Goal: Obtain resource: Obtain resource

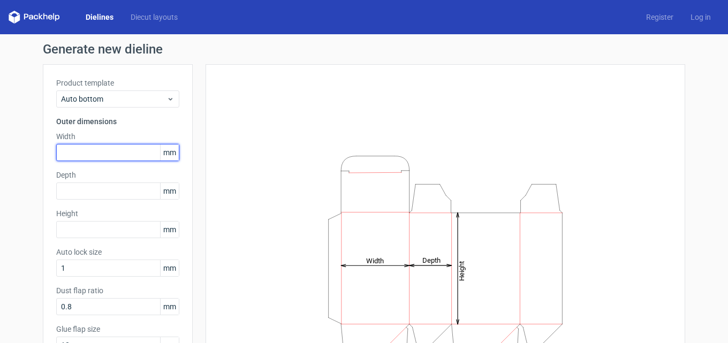
click at [82, 153] on input "text" at bounding box center [117, 152] width 123 height 17
type input "145"
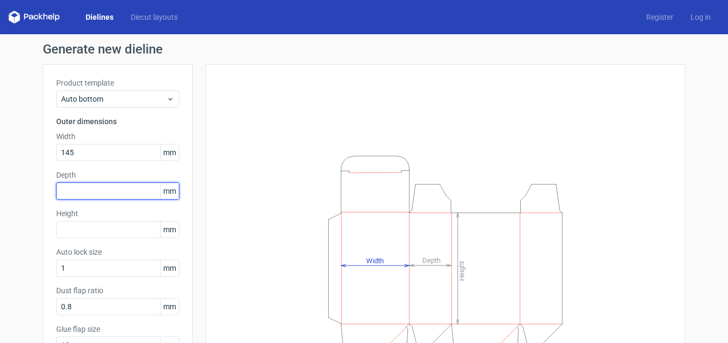
click at [72, 193] on input "text" at bounding box center [117, 191] width 123 height 17
type input "75"
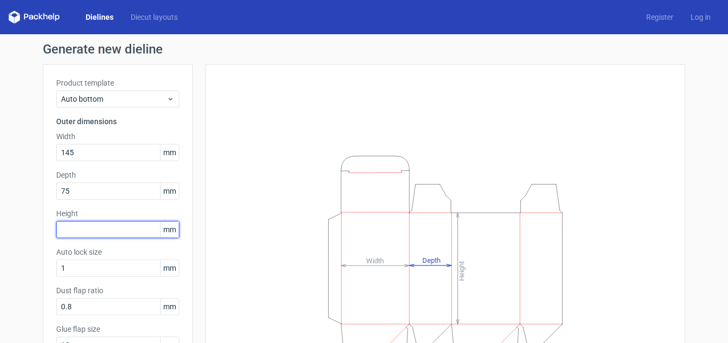
click at [72, 227] on input "text" at bounding box center [117, 229] width 123 height 17
type input "15"
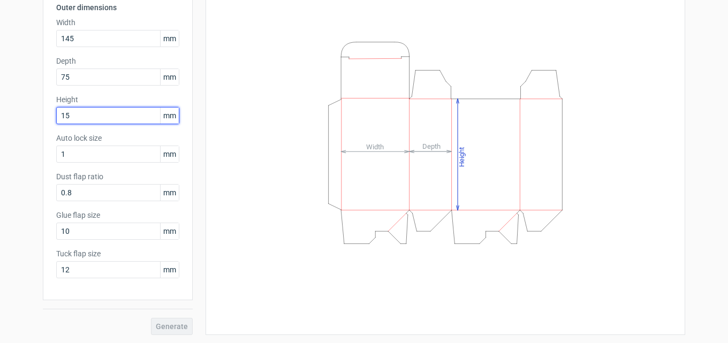
scroll to position [115, 0]
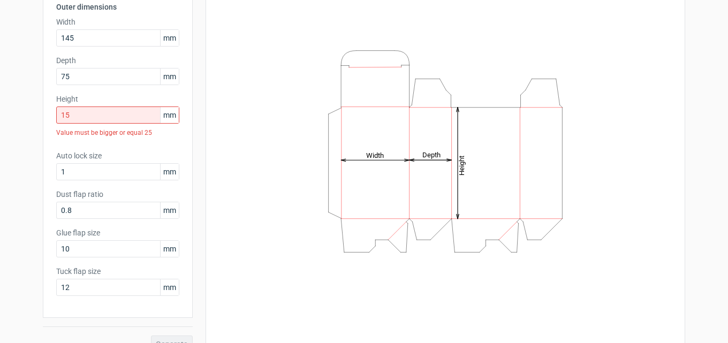
click at [175, 325] on div "Generate" at bounding box center [118, 335] width 150 height 35
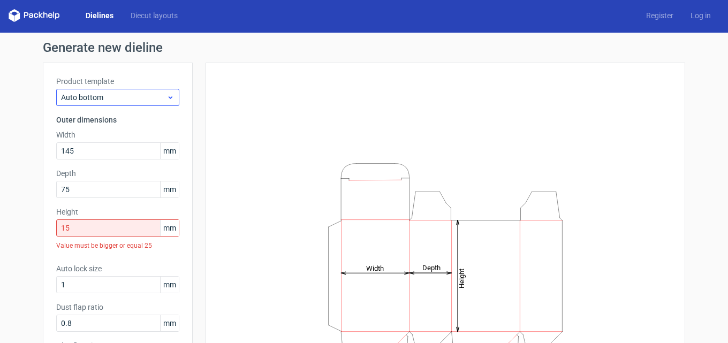
scroll to position [0, 0]
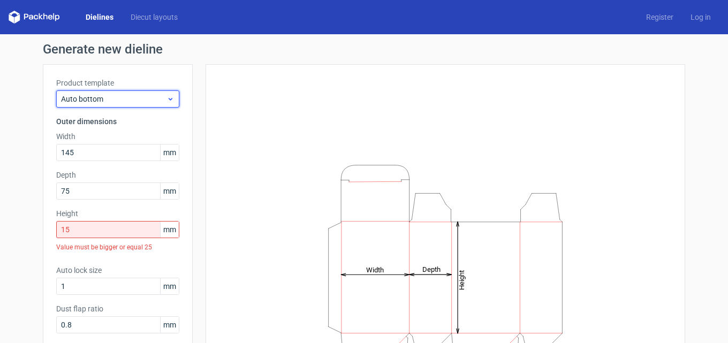
click at [142, 100] on span "Auto bottom" at bounding box center [113, 99] width 105 height 11
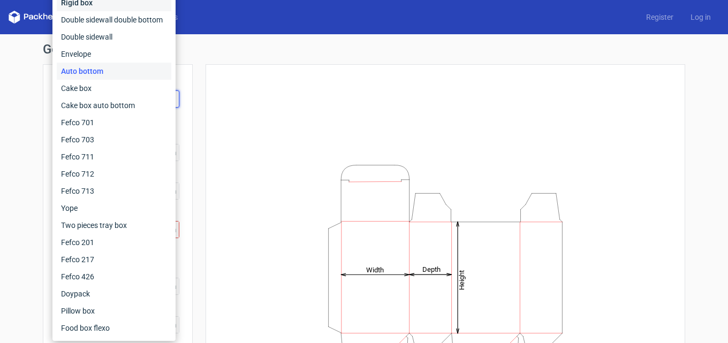
click at [96, 7] on div "Rigid box" at bounding box center [114, 2] width 115 height 17
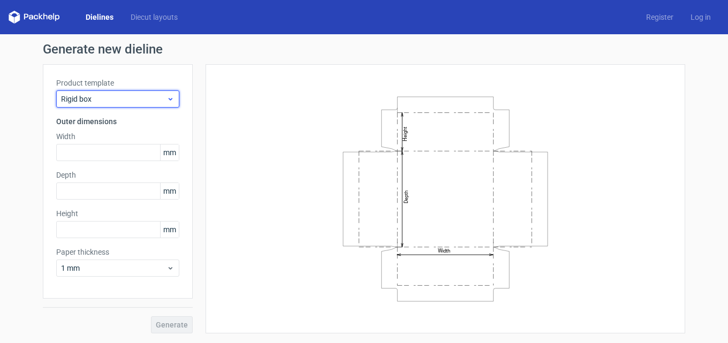
click at [168, 100] on icon at bounding box center [170, 99] width 8 height 9
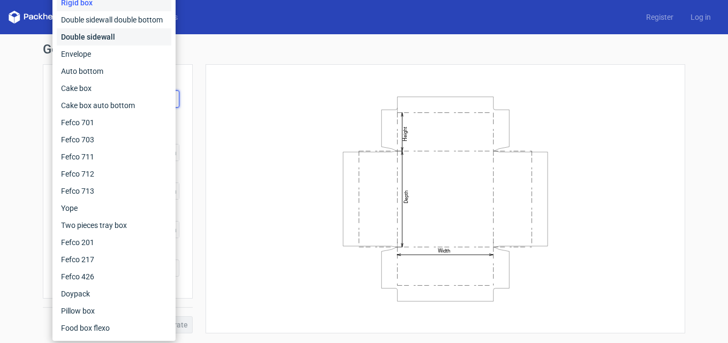
click at [105, 40] on div "Double sidewall" at bounding box center [114, 36] width 115 height 17
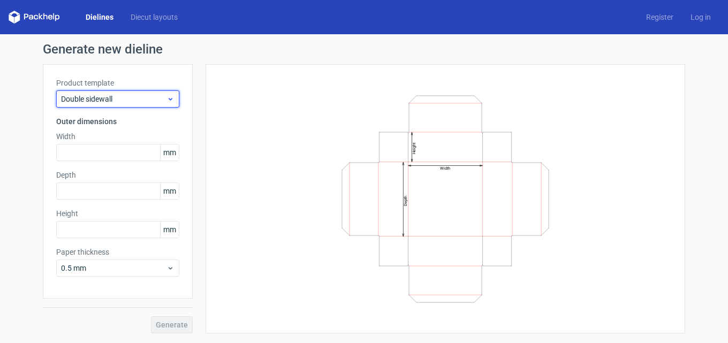
click at [167, 99] on icon at bounding box center [170, 99] width 8 height 9
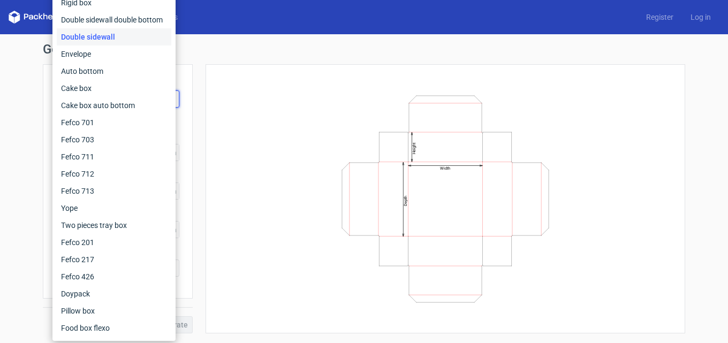
click at [304, 162] on icon "Width Depth Height" at bounding box center [445, 199] width 321 height 214
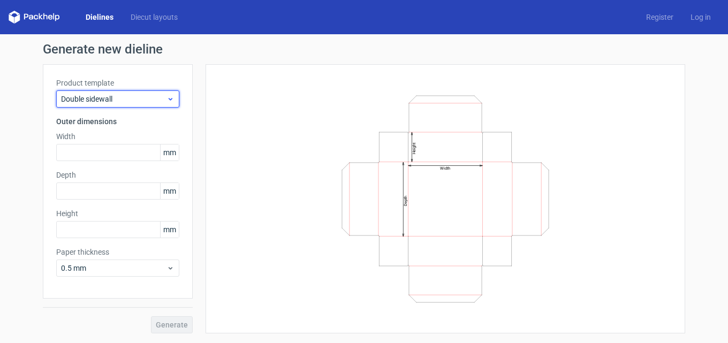
click at [111, 94] on span "Double sidewall" at bounding box center [113, 99] width 105 height 11
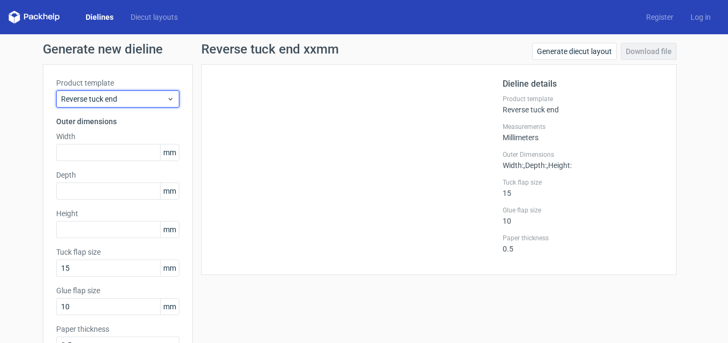
drag, startPoint x: 138, startPoint y: 94, endPoint x: 0, endPoint y: 111, distance: 138.7
click at [0, 111] on div "Generate new dieline Product template Reverse tuck end Outer dimensions Width m…" at bounding box center [364, 226] width 728 height 385
click at [87, 98] on span "Reverse tuck end" at bounding box center [113, 99] width 105 height 11
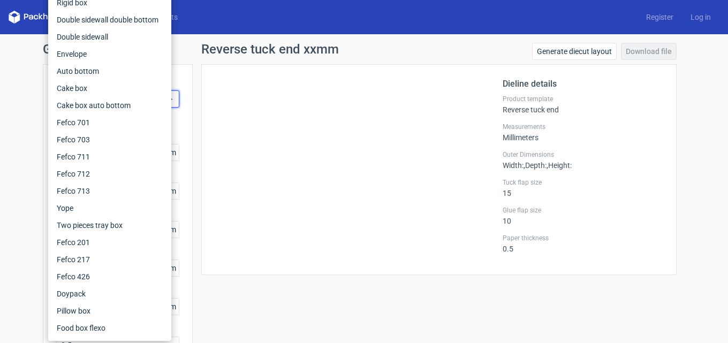
click at [237, 120] on div at bounding box center [359, 170] width 288 height 184
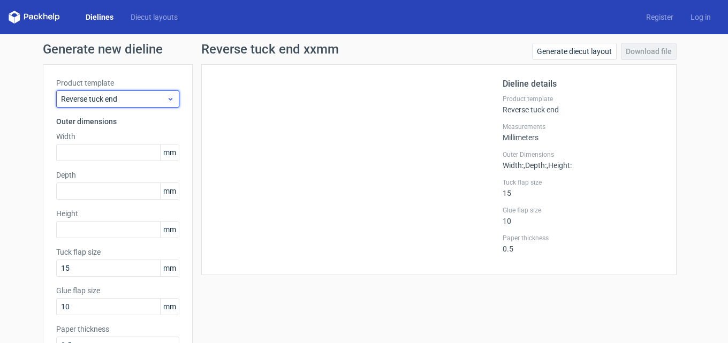
click at [132, 99] on span "Reverse tuck end" at bounding box center [113, 99] width 105 height 11
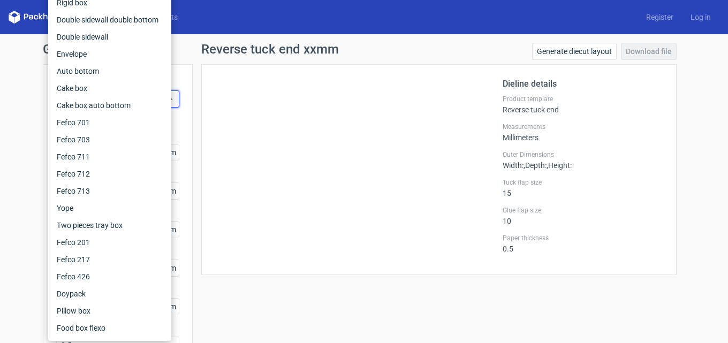
click at [296, 120] on div at bounding box center [359, 170] width 288 height 184
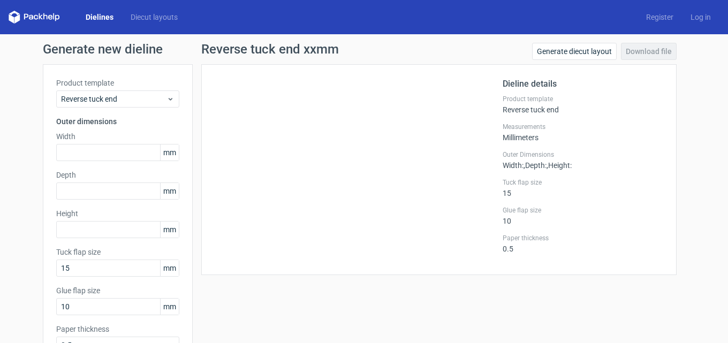
click at [390, 138] on div at bounding box center [359, 170] width 288 height 184
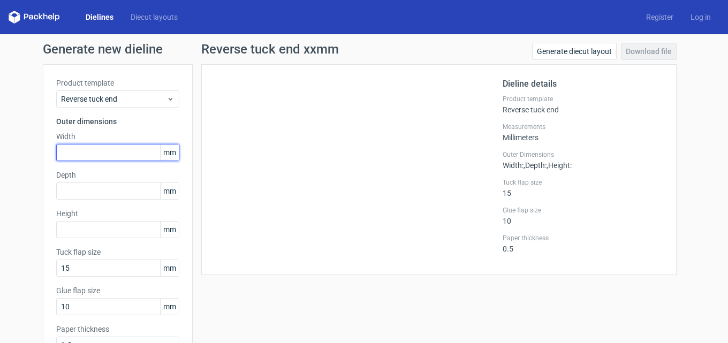
click at [76, 149] on input "text" at bounding box center [117, 152] width 123 height 17
type input "145"
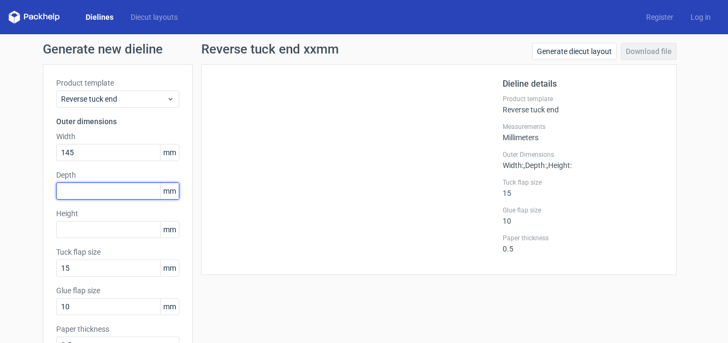
click at [77, 190] on input "text" at bounding box center [117, 191] width 123 height 17
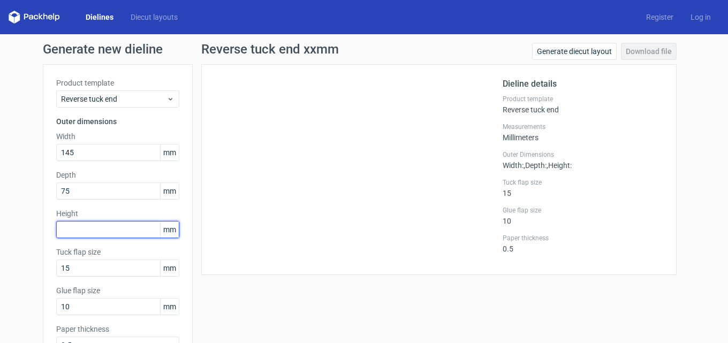
click at [71, 228] on input "text" at bounding box center [117, 229] width 123 height 17
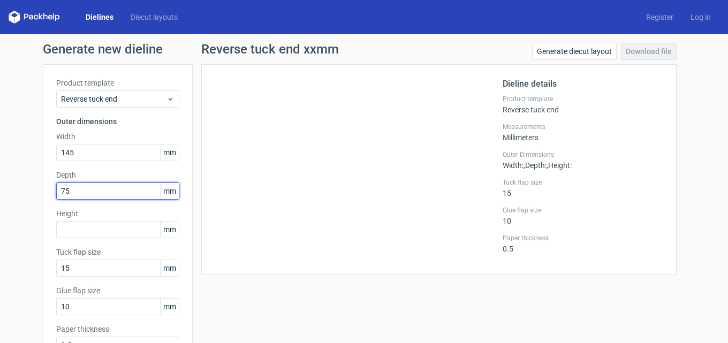
drag, startPoint x: 75, startPoint y: 194, endPoint x: 26, endPoint y: 193, distance: 48.7
click at [28, 193] on div "Generate new dieline Product template Reverse tuck end Outer dimensions Width 1…" at bounding box center [364, 226] width 728 height 385
type input "15"
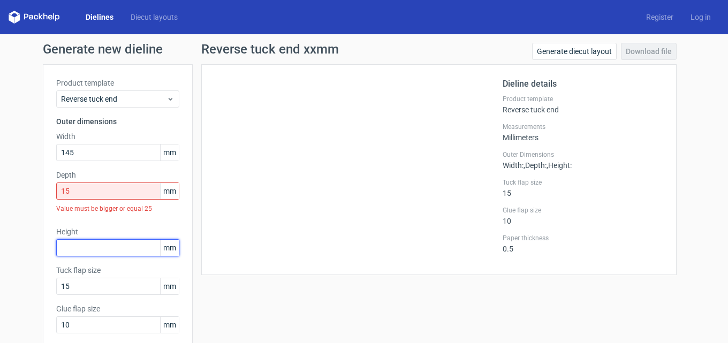
click at [73, 226] on div "Product template Reverse tuck end Outer dimensions Width 145 mm Depth 15 mm Val…" at bounding box center [118, 229] width 150 height 330
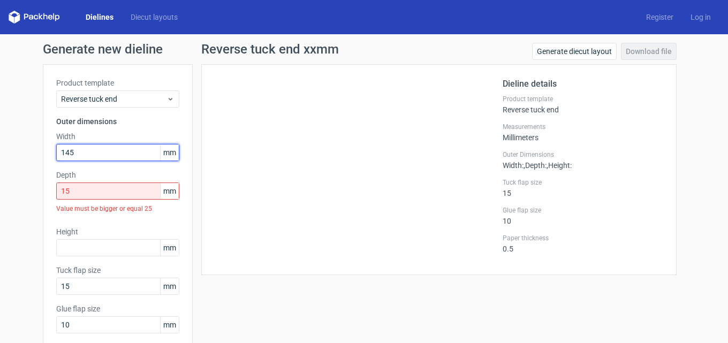
drag, startPoint x: 81, startPoint y: 148, endPoint x: 25, endPoint y: 154, distance: 56.5
click at [25, 154] on div "Generate new dieline Product template Reverse tuck end Outer dimensions Width 1…" at bounding box center [364, 235] width 728 height 403
type input "75"
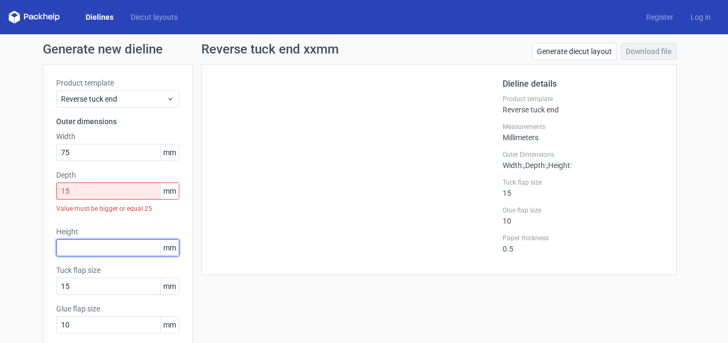
click at [75, 253] on input "text" at bounding box center [117, 247] width 123 height 17
type input "145"
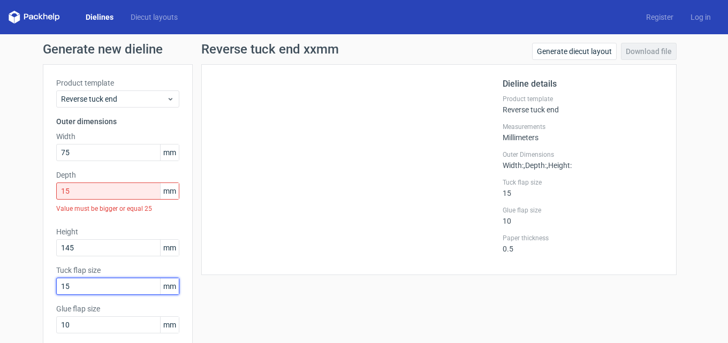
click at [82, 287] on input "15" at bounding box center [117, 286] width 123 height 17
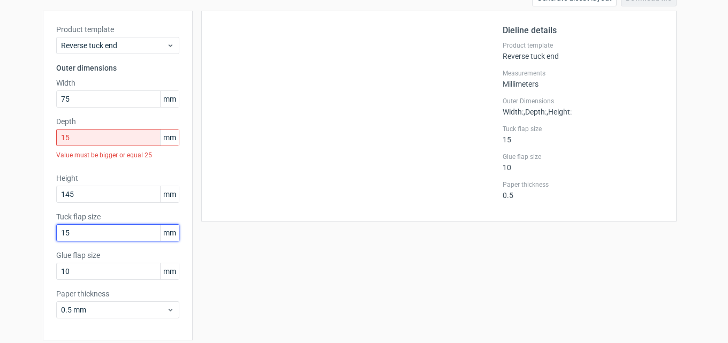
drag, startPoint x: 79, startPoint y: 233, endPoint x: 27, endPoint y: 232, distance: 51.9
click at [27, 232] on div "Generate new dieline Product template Reverse tuck end Outer dimensions Width 7…" at bounding box center [364, 182] width 728 height 403
type input "12"
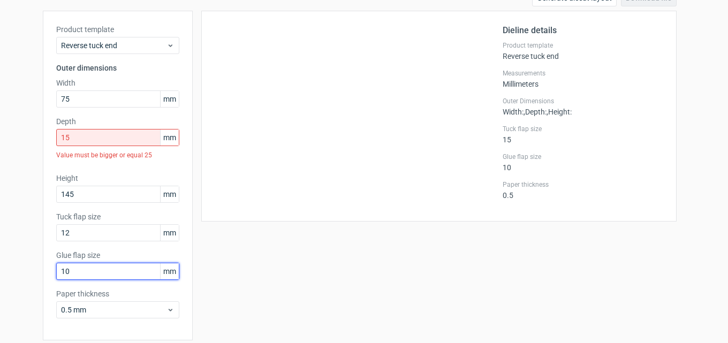
click at [95, 268] on input "10" at bounding box center [117, 271] width 123 height 17
drag, startPoint x: 95, startPoint y: 268, endPoint x: 22, endPoint y: 283, distance: 74.8
click at [22, 283] on div "Generate new dieline Product template Reverse tuck end Outer dimensions Width 7…" at bounding box center [364, 182] width 728 height 403
type input "15"
click at [314, 272] on div "Reverse tuck end xxmm Generate diecut layout Download file Dieline details Prod…" at bounding box center [439, 182] width 493 height 386
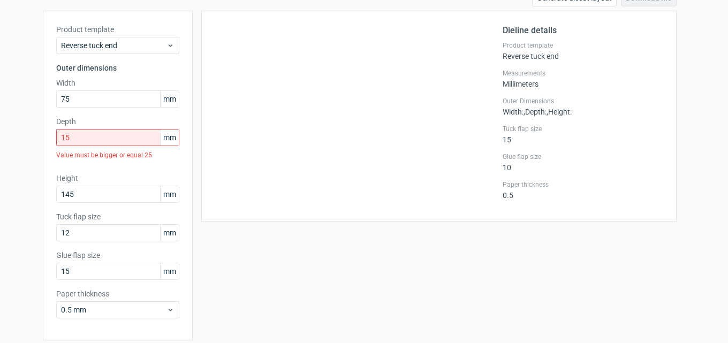
scroll to position [94, 0]
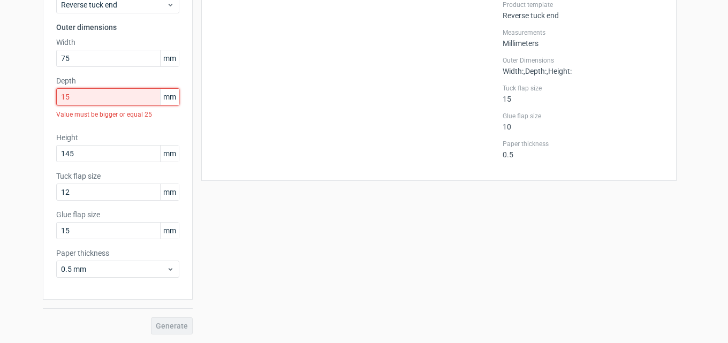
click at [118, 94] on input "15" at bounding box center [117, 96] width 123 height 17
drag, startPoint x: 74, startPoint y: 100, endPoint x: 10, endPoint y: 108, distance: 64.1
click at [10, 108] on div "Generate new dieline Product template Reverse tuck end Outer dimensions Width 7…" at bounding box center [364, 141] width 728 height 403
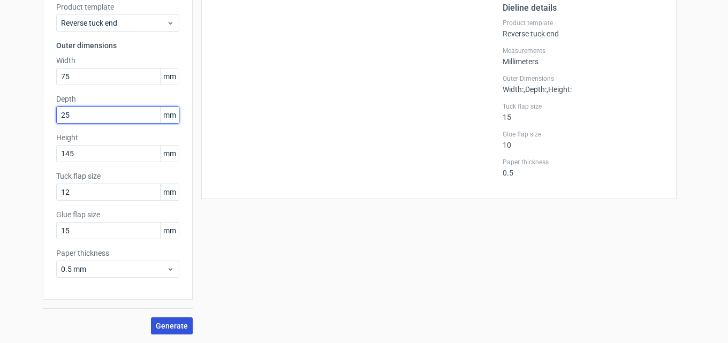
type input "25"
click at [174, 323] on span "Generate" at bounding box center [172, 325] width 32 height 7
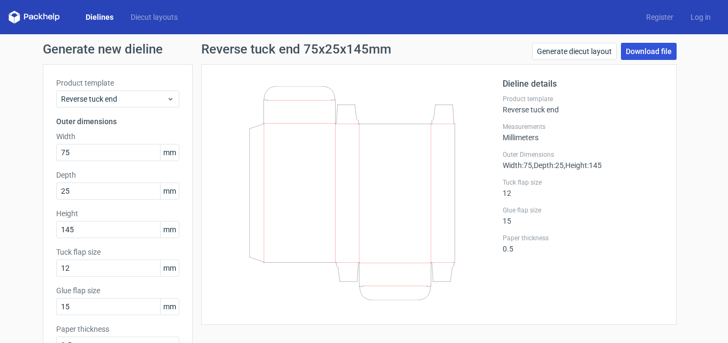
click at [652, 48] on link "Download file" at bounding box center [649, 51] width 56 height 17
click at [642, 52] on link "Download file" at bounding box center [649, 51] width 56 height 17
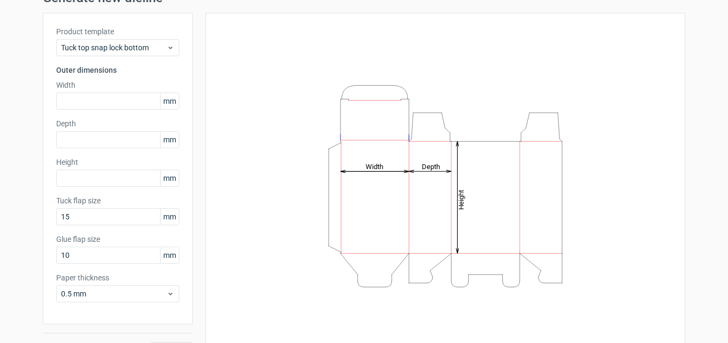
scroll to position [76, 0]
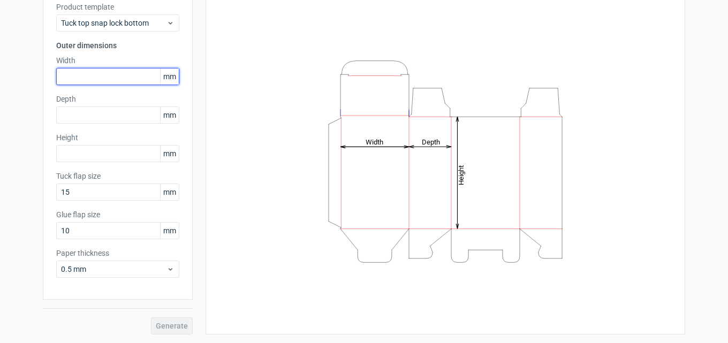
click at [122, 72] on input "text" at bounding box center [117, 76] width 123 height 17
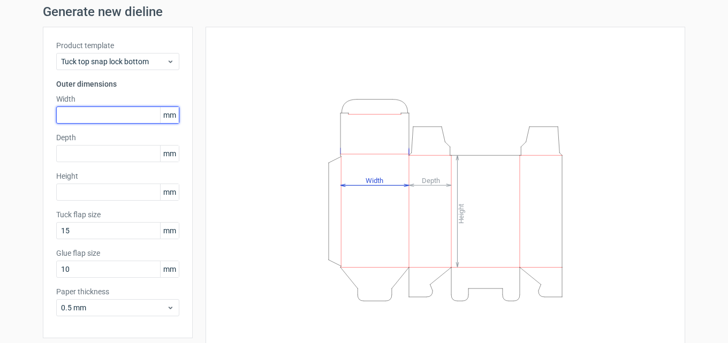
scroll to position [0, 0]
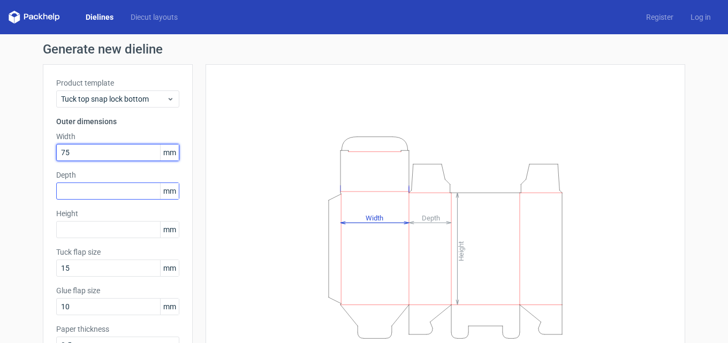
type input "75"
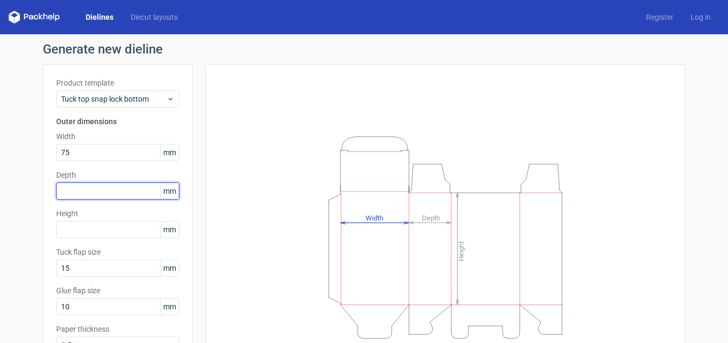
click at [88, 191] on input "text" at bounding box center [117, 191] width 123 height 17
type input "15"
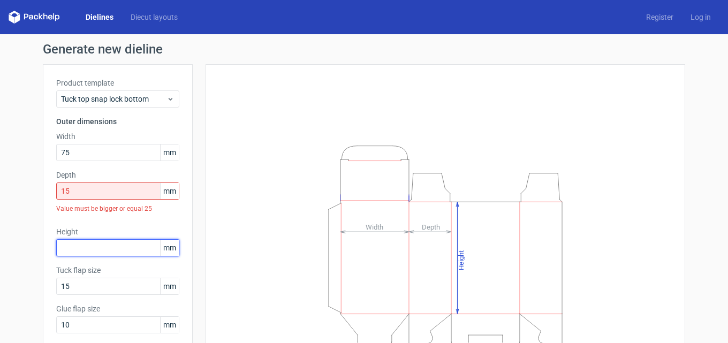
click at [87, 229] on div "Height mm" at bounding box center [117, 241] width 123 height 30
type input "145"
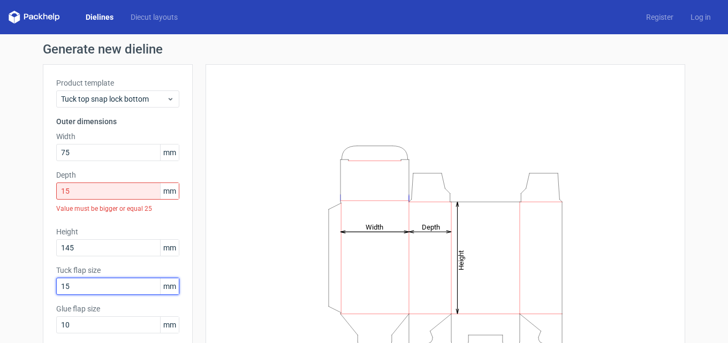
click at [102, 289] on input "15" at bounding box center [117, 286] width 123 height 17
drag, startPoint x: 102, startPoint y: 289, endPoint x: 4, endPoint y: 285, distance: 98.0
click at [5, 284] on div "Generate new dieline Product template Tuck top snap lock bottom Outer dimension…" at bounding box center [364, 235] width 728 height 403
type input "10"
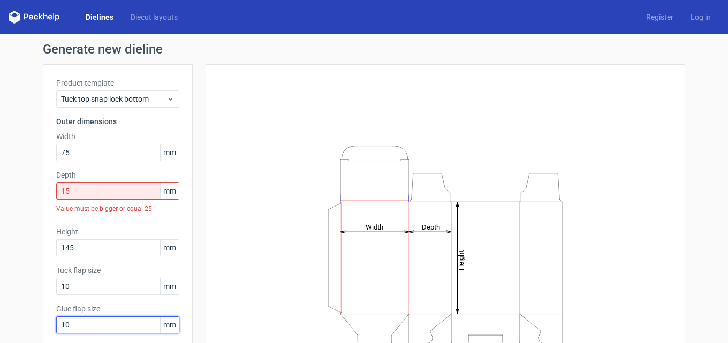
click at [80, 323] on input "10" at bounding box center [117, 324] width 123 height 17
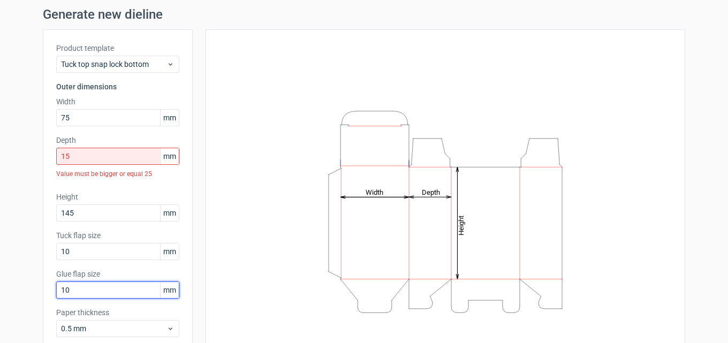
scroll to position [54, 0]
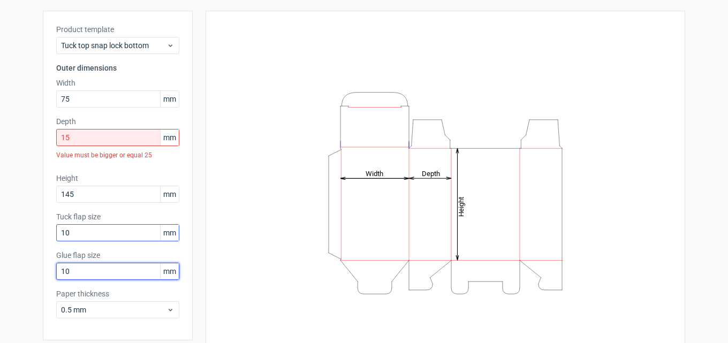
type input "1"
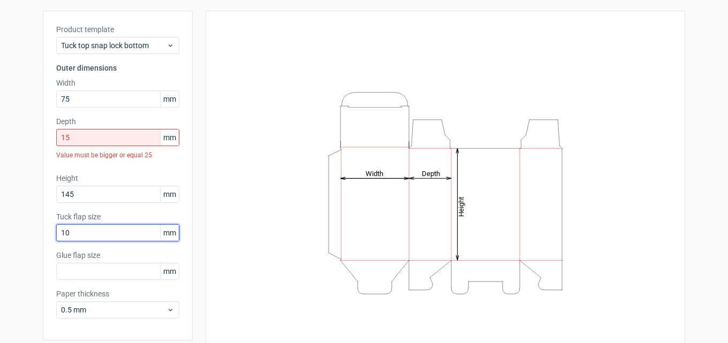
drag, startPoint x: 76, startPoint y: 229, endPoint x: 41, endPoint y: 229, distance: 34.8
click at [43, 229] on div "Product template Tuck top snap lock bottom Outer dimensions Width 75 mm Depth 1…" at bounding box center [118, 176] width 150 height 330
type input "15"
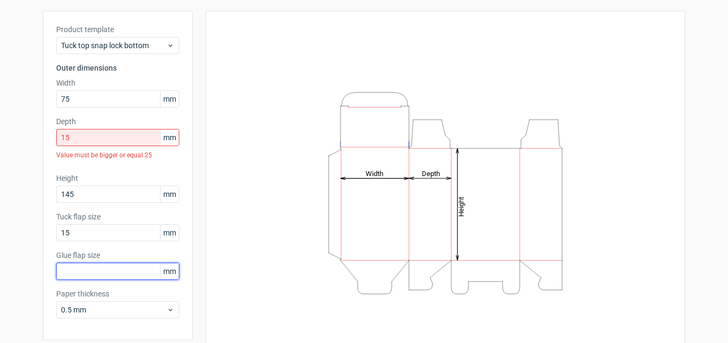
click at [74, 269] on input "text" at bounding box center [117, 271] width 123 height 17
type input "12"
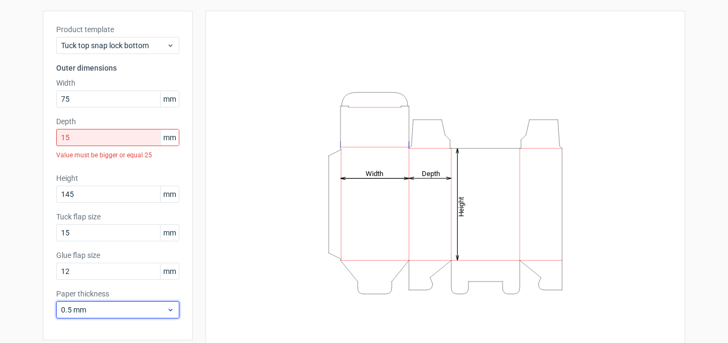
click at [102, 312] on span "0.5 mm" at bounding box center [113, 310] width 105 height 11
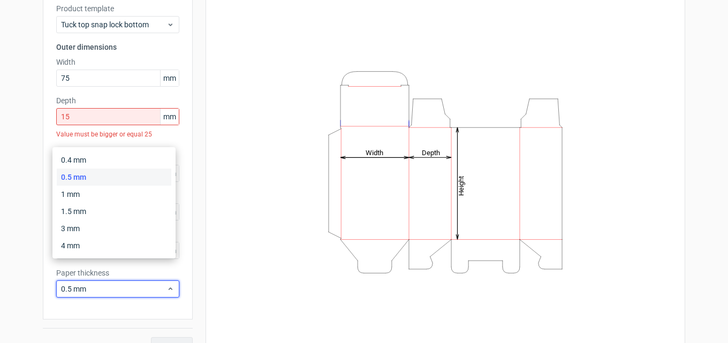
scroll to position [94, 0]
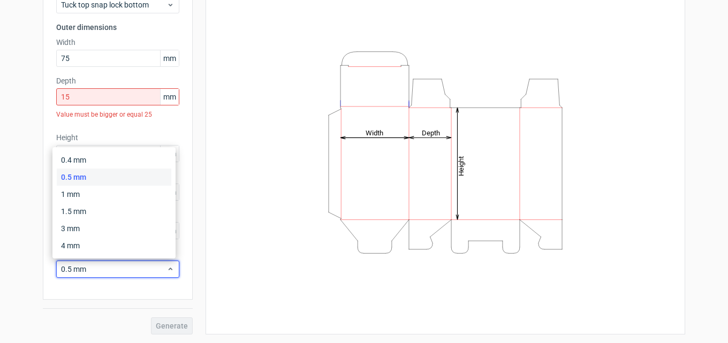
click at [193, 295] on div "Height Depth Width" at bounding box center [439, 152] width 493 height 365
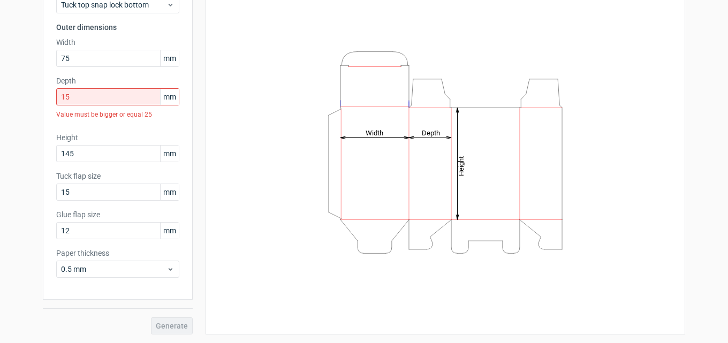
click at [175, 327] on div "Generate" at bounding box center [118, 317] width 150 height 35
drag, startPoint x: 104, startPoint y: 99, endPoint x: 0, endPoint y: 96, distance: 104.4
click at [0, 96] on div "Generate new dieline Product template Tuck top snap lock bottom Outer dimension…" at bounding box center [364, 141] width 728 height 403
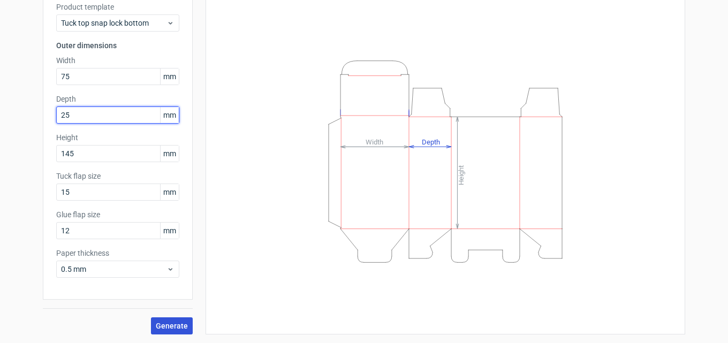
type input "25"
click at [170, 324] on span "Generate" at bounding box center [172, 325] width 32 height 7
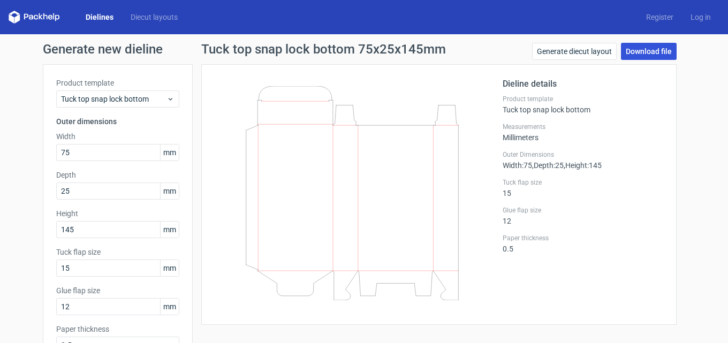
click at [662, 56] on link "Download file" at bounding box center [649, 51] width 56 height 17
